Goal: Use online tool/utility: Utilize a website feature to perform a specific function

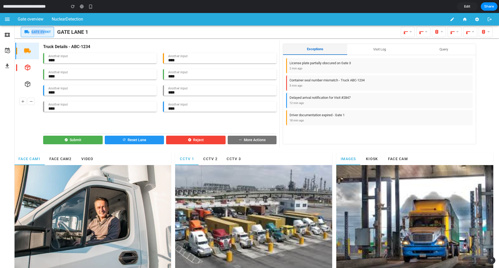
drag, startPoint x: 25, startPoint y: 30, endPoint x: 47, endPoint y: 31, distance: 22.1
click at [47, 31] on div "Gate Event" at bounding box center [37, 32] width 33 height 10
click at [52, 32] on div "Gate Event" at bounding box center [37, 32] width 33 height 10
click at [39, 32] on span "Gate Event" at bounding box center [40, 32] width 19 height 5
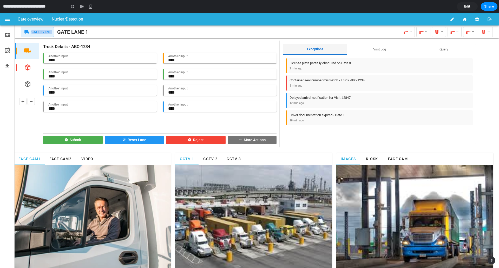
click at [39, 32] on span "Gate Event" at bounding box center [40, 32] width 19 height 5
click at [29, 69] on icon "button" at bounding box center [27, 67] width 7 height 7
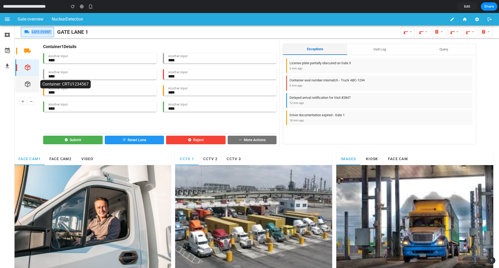
click at [30, 85] on icon "button" at bounding box center [27, 83] width 7 height 7
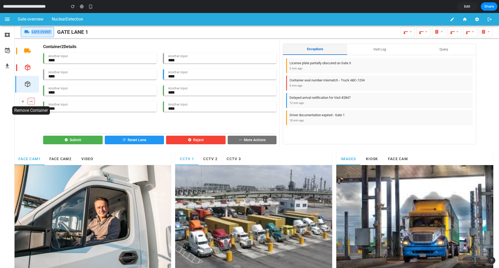
click at [32, 103] on icon at bounding box center [31, 101] width 5 height 7
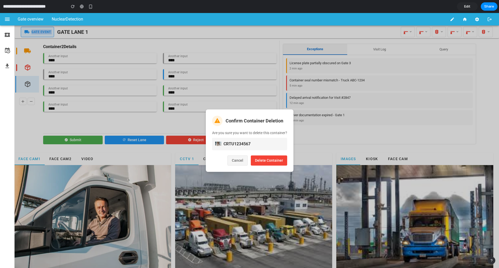
click at [239, 160] on button "Cancel" at bounding box center [237, 160] width 20 height 10
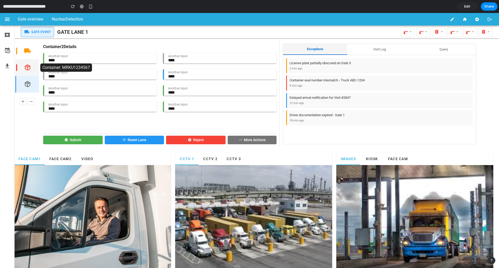
click at [36, 65] on div at bounding box center [27, 67] width 24 height 17
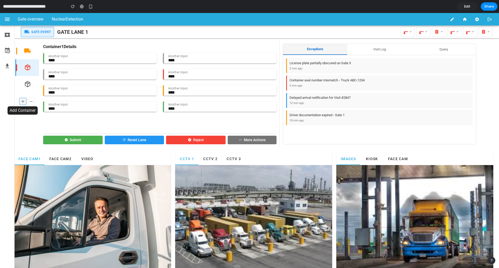
click at [23, 102] on icon at bounding box center [23, 101] width 5 height 7
click at [56, 157] on span "Face Cam2" at bounding box center [60, 159] width 22 height 4
click at [30, 158] on span "Face Cam1" at bounding box center [29, 159] width 22 height 4
click at [218, 160] on button "CCTV 2" at bounding box center [209, 158] width 23 height 12
click at [244, 161] on div "CCTV 1 CCTV 2 CCTV 3" at bounding box center [253, 158] width 157 height 12
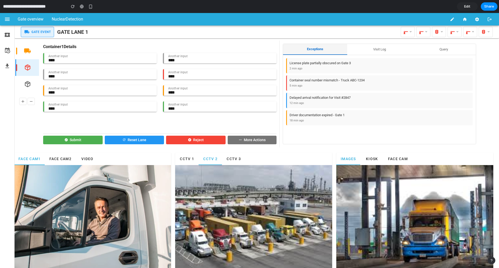
click at [374, 159] on span "Kiosk" at bounding box center [371, 159] width 12 height 4
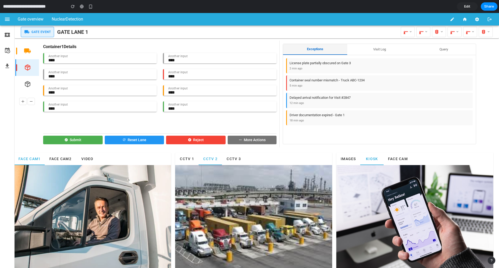
click at [391, 158] on span "Face Cam" at bounding box center [397, 159] width 20 height 4
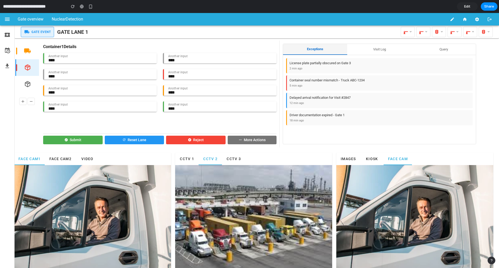
click at [369, 161] on button "Kiosk" at bounding box center [371, 158] width 23 height 12
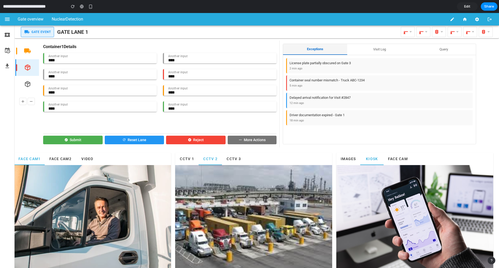
click at [348, 161] on span "Images" at bounding box center [348, 159] width 16 height 4
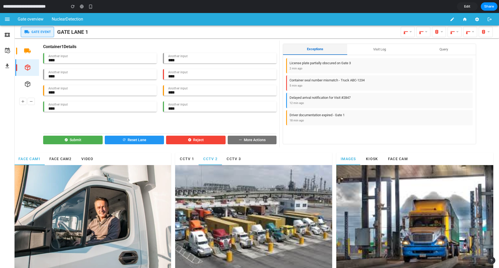
click at [378, 50] on button "Visit Log" at bounding box center [379, 49] width 64 height 11
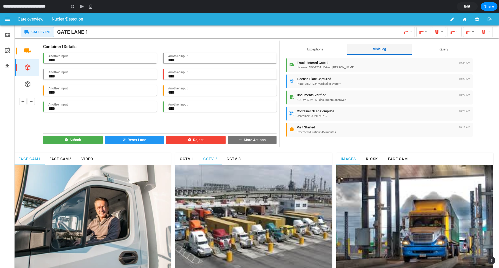
click at [424, 50] on button "Query" at bounding box center [443, 49] width 64 height 11
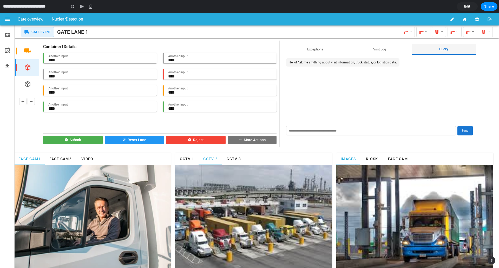
click at [360, 47] on button "Visit Log" at bounding box center [379, 49] width 64 height 11
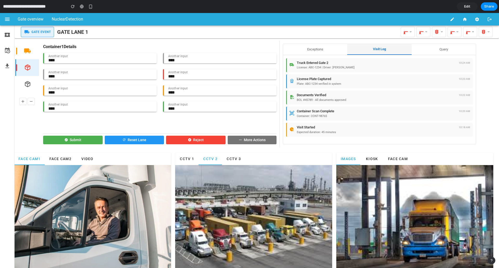
click at [312, 48] on button "Exceptions" at bounding box center [315, 49] width 64 height 11
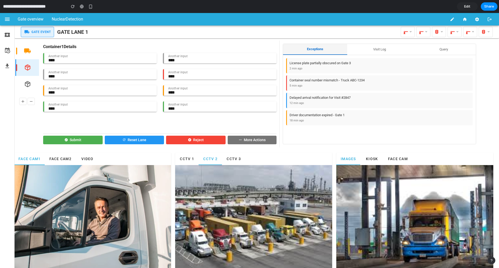
click at [367, 51] on button "Visit Log" at bounding box center [379, 49] width 64 height 11
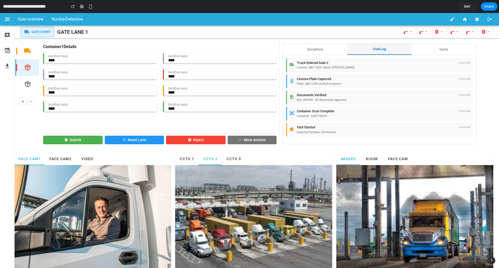
click at [432, 50] on button "Query" at bounding box center [443, 49] width 64 height 11
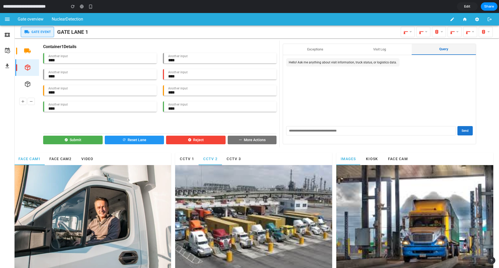
click at [353, 132] on input "text" at bounding box center [371, 130] width 170 height 9
type input "****"
click at [457, 126] on button "Send" at bounding box center [464, 130] width 15 height 9
click at [313, 43] on div "Exceptions Visit Log Query Hello! Ask me anything about visit information, truc…" at bounding box center [378, 94] width 199 height 107
click at [313, 48] on button "Exceptions" at bounding box center [315, 49] width 64 height 11
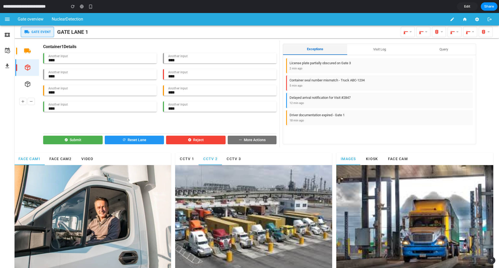
click at [310, 50] on button "Exceptions" at bounding box center [315, 49] width 64 height 11
click at [363, 51] on button "Visit Log" at bounding box center [379, 49] width 64 height 11
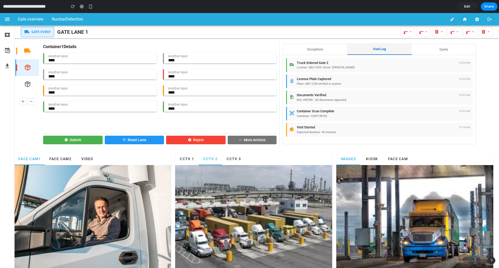
click at [317, 50] on button "Exceptions" at bounding box center [315, 49] width 64 height 11
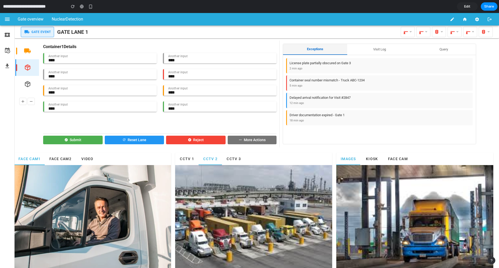
click at [263, 140] on button "More Actions" at bounding box center [251, 140] width 49 height 9
click at [253, 141] on div at bounding box center [249, 140] width 499 height 255
click at [266, 141] on button "More Actions" at bounding box center [251, 140] width 49 height 9
click at [258, 140] on div at bounding box center [249, 140] width 499 height 255
click at [92, 142] on button "Submit" at bounding box center [72, 140] width 59 height 9
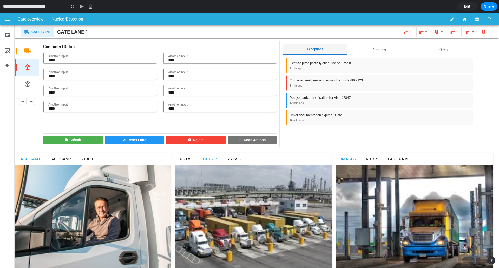
click at [138, 138] on button "Reset Lane" at bounding box center [134, 140] width 59 height 9
click at [260, 139] on button "More Actions" at bounding box center [251, 140] width 49 height 9
click at [8, 52] on icon at bounding box center [7, 51] width 6 height 10
click at [9, 65] on icon at bounding box center [7, 66] width 6 height 10
click at [167, 125] on div at bounding box center [249, 140] width 499 height 255
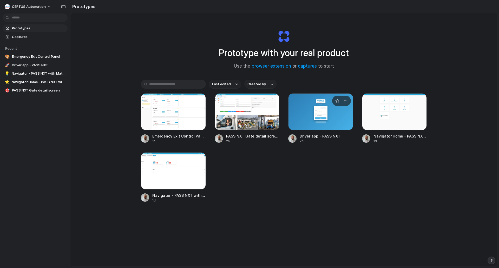
click at [327, 116] on div at bounding box center [320, 111] width 65 height 37
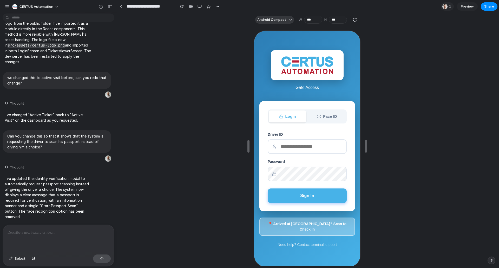
click at [313, 228] on button "📍 Arrived at Kiosk? Scan to Check In" at bounding box center [307, 226] width 96 height 18
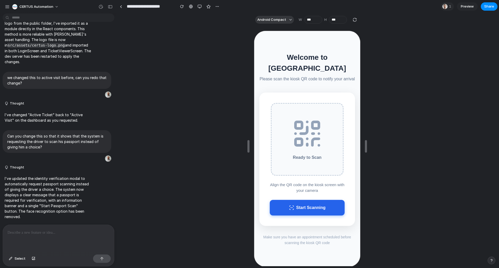
click at [318, 201] on button "Start Scanning" at bounding box center [306, 207] width 75 height 16
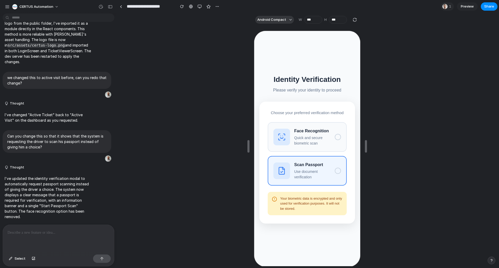
click at [328, 169] on p "Use document verification" at bounding box center [311, 173] width 36 height 11
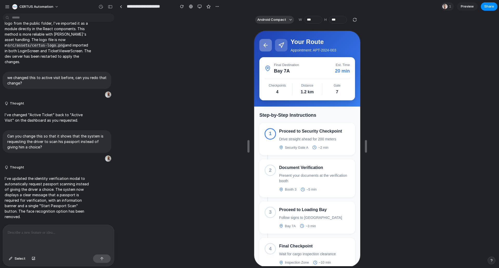
click at [266, 46] on icon at bounding box center [265, 45] width 6 height 6
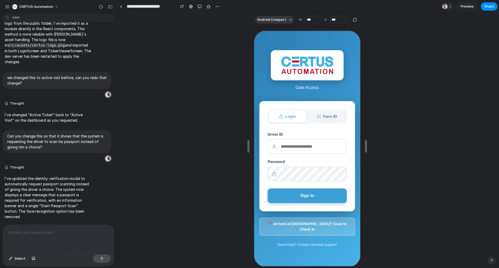
click at [312, 200] on button "Sign In" at bounding box center [306, 195] width 79 height 15
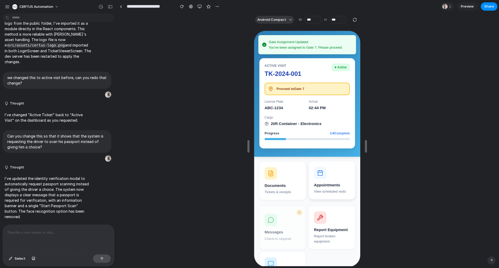
click at [332, 184] on div "Appointments" at bounding box center [331, 185] width 36 height 6
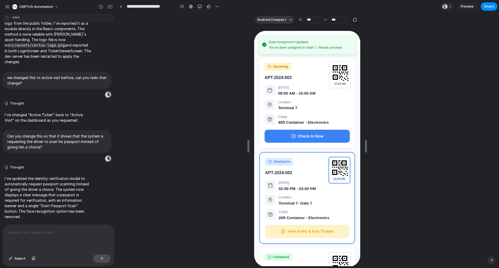
click at [336, 175] on rect at bounding box center [338, 167] width 17 height 17
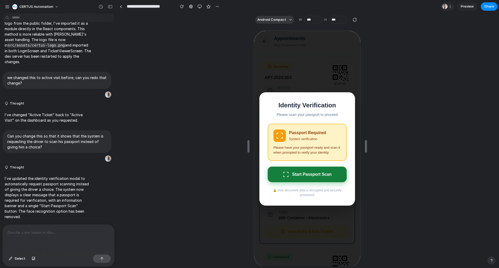
click at [312, 178] on button "Start Passport Scan" at bounding box center [306, 174] width 79 height 16
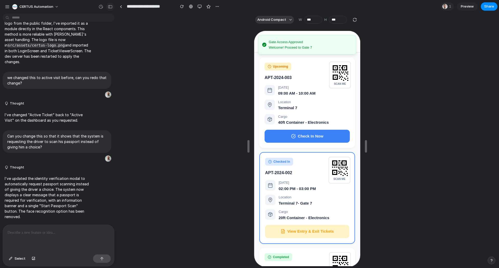
click at [110, 6] on div "button" at bounding box center [110, 7] width 5 height 4
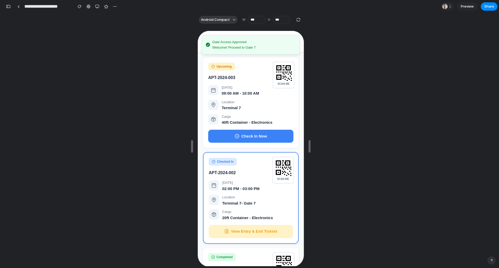
scroll to position [3885, 0]
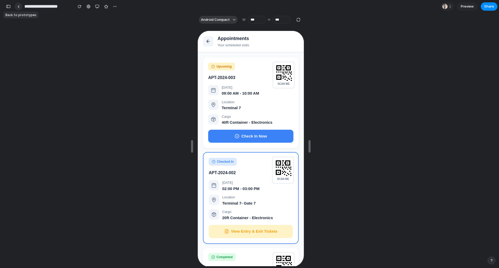
click at [19, 6] on div at bounding box center [18, 6] width 2 height 3
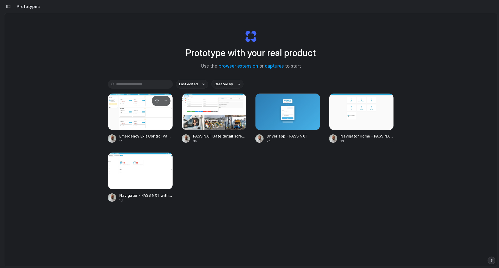
click at [130, 108] on div at bounding box center [140, 111] width 65 height 37
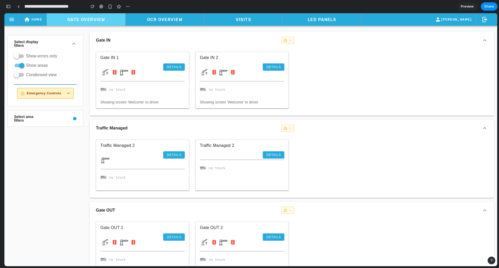
scroll to position [3025, 0]
click at [69, 93] on icon at bounding box center [68, 93] width 4 height 4
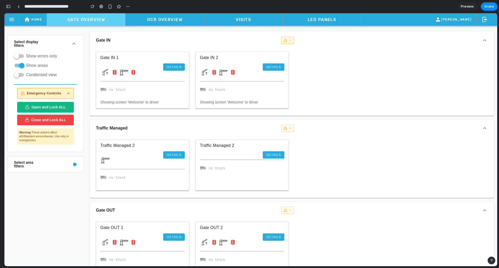
click at [292, 41] on button "button" at bounding box center [287, 40] width 13 height 7
click at [256, 57] on button "Close and Lock" at bounding box center [270, 58] width 44 height 8
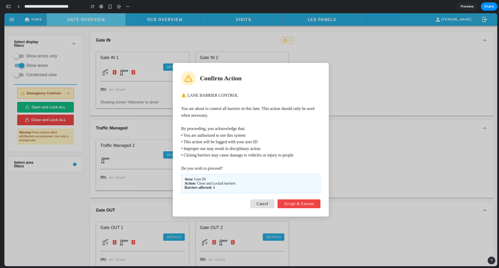
click at [304, 204] on span "Accept & Execute" at bounding box center [299, 203] width 30 height 4
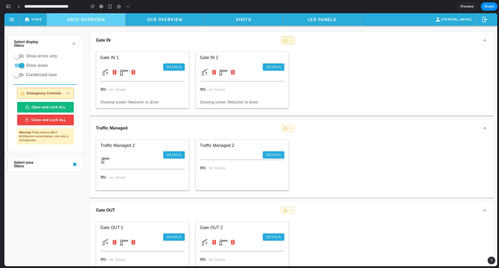
click at [285, 41] on icon "button" at bounding box center [285, 40] width 3 height 3
click at [276, 49] on span "Open and Lock" at bounding box center [268, 50] width 23 height 3
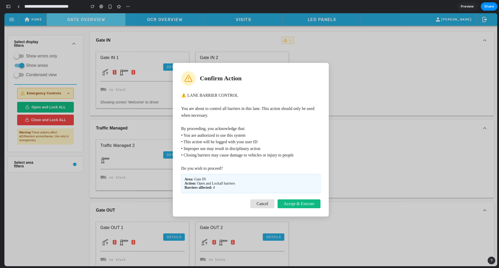
click at [309, 203] on span "Accept & Execute" at bounding box center [299, 203] width 30 height 4
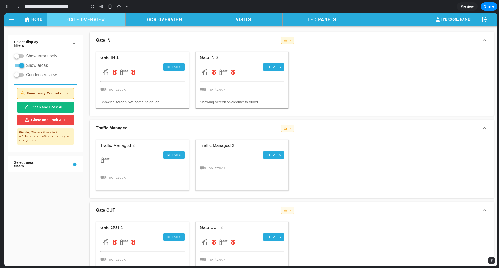
click at [290, 40] on icon "button" at bounding box center [289, 40] width 3 height 3
click at [288, 40] on icon "button" at bounding box center [289, 40] width 3 height 3
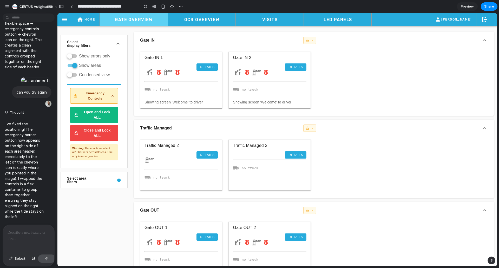
scroll to position [0, 0]
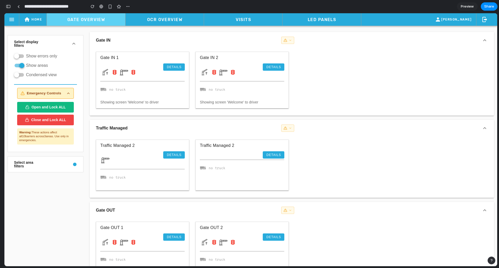
click at [10, 8] on div "button" at bounding box center [8, 7] width 5 height 4
